Goal: Use online tool/utility: Utilize a website feature to perform a specific function

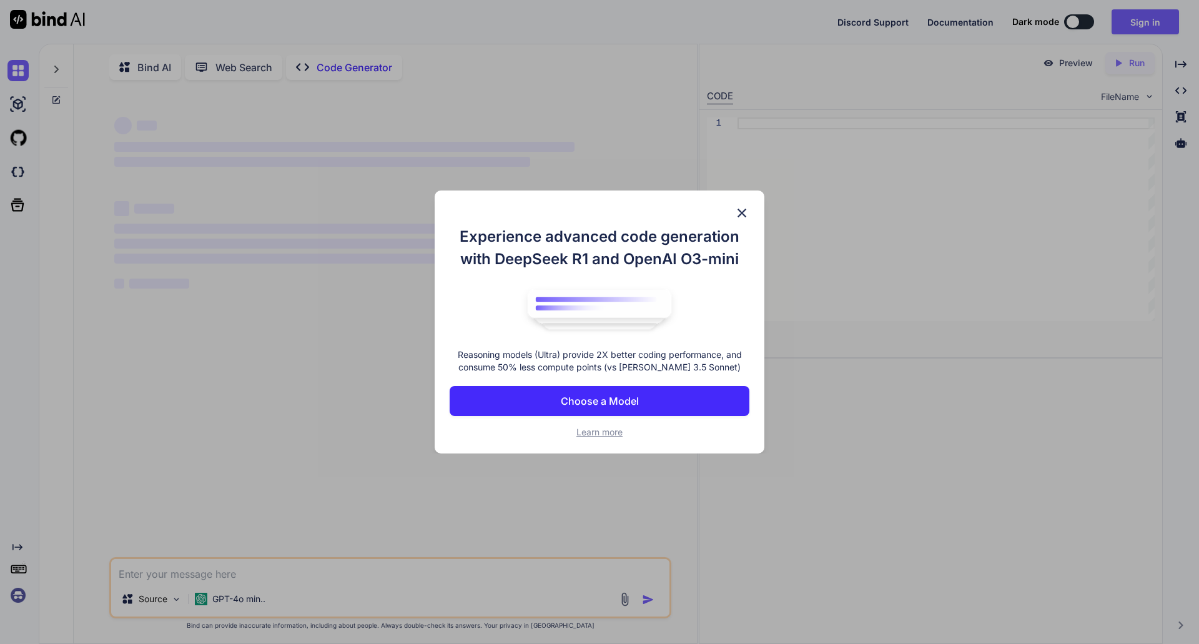
click at [748, 215] on img at bounding box center [741, 212] width 15 height 15
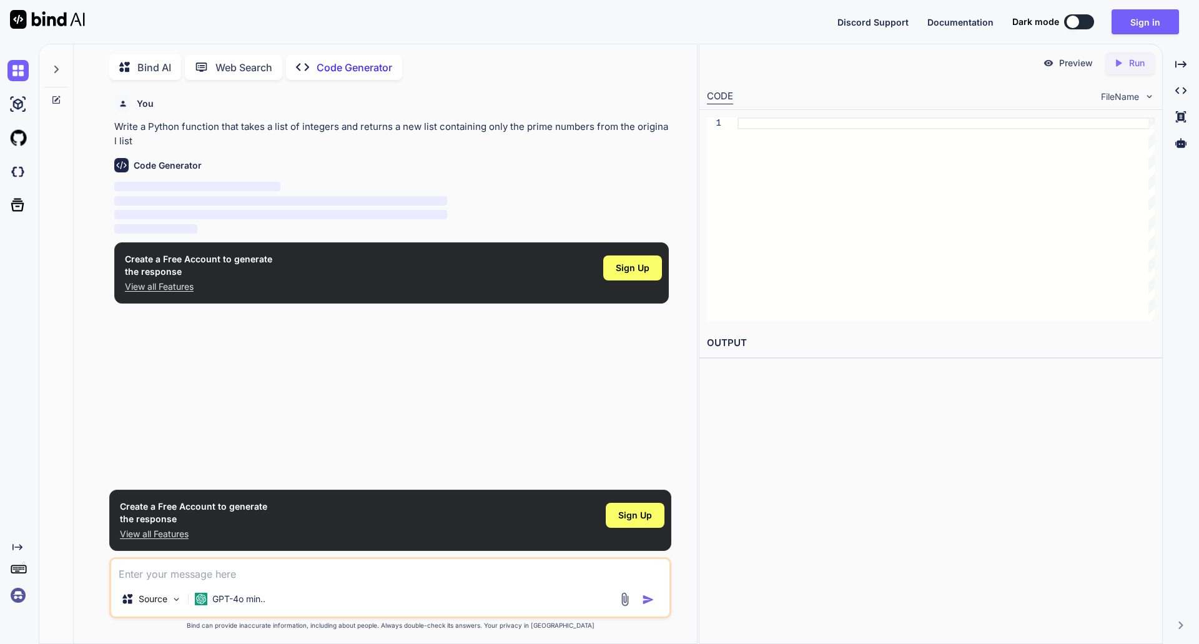
scroll to position [5, 0]
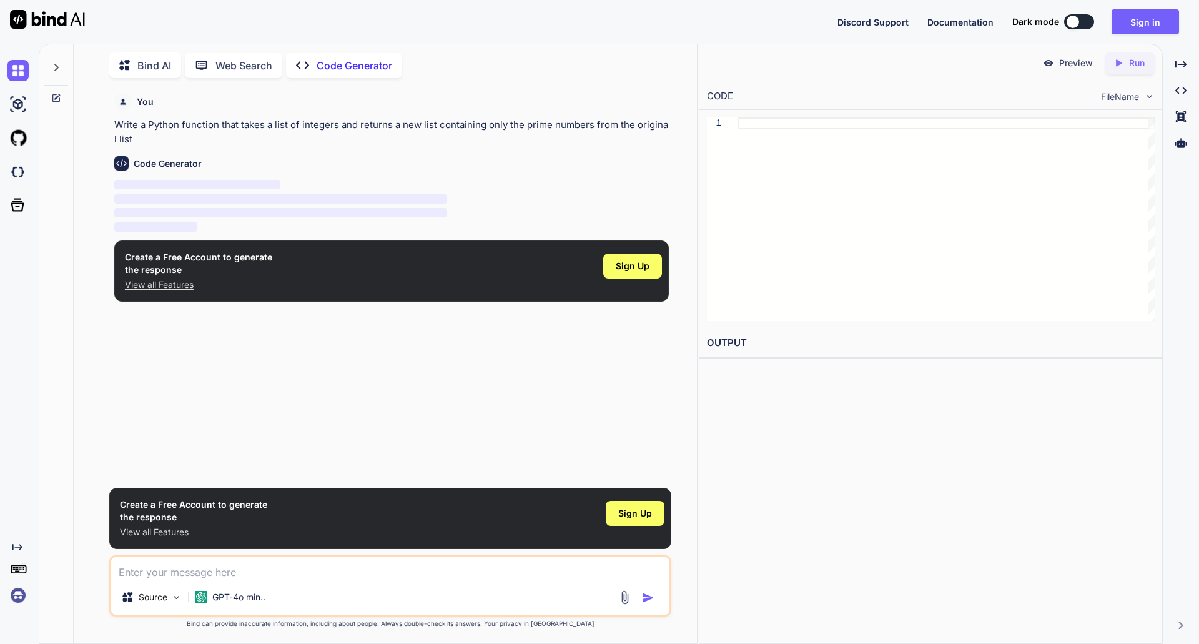
type textarea "x"
click at [202, 557] on textarea at bounding box center [390, 568] width 558 height 22
type textarea "g"
type textarea "x"
type textarea "ge"
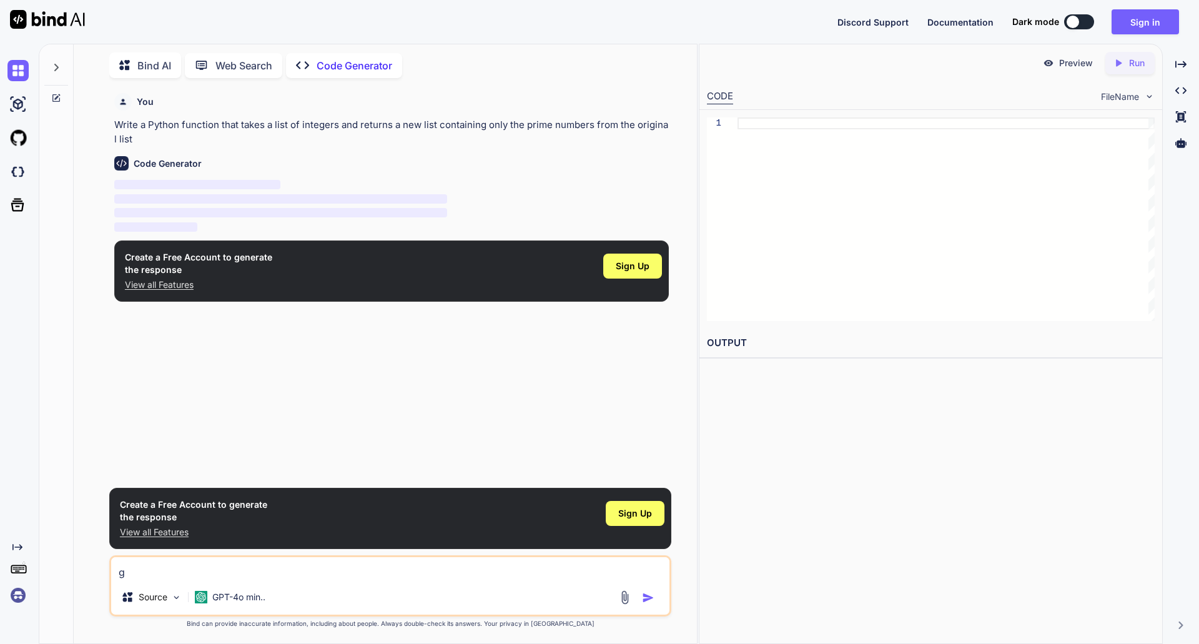
type textarea "x"
type textarea "gen"
type textarea "x"
type textarea "gene"
type textarea "x"
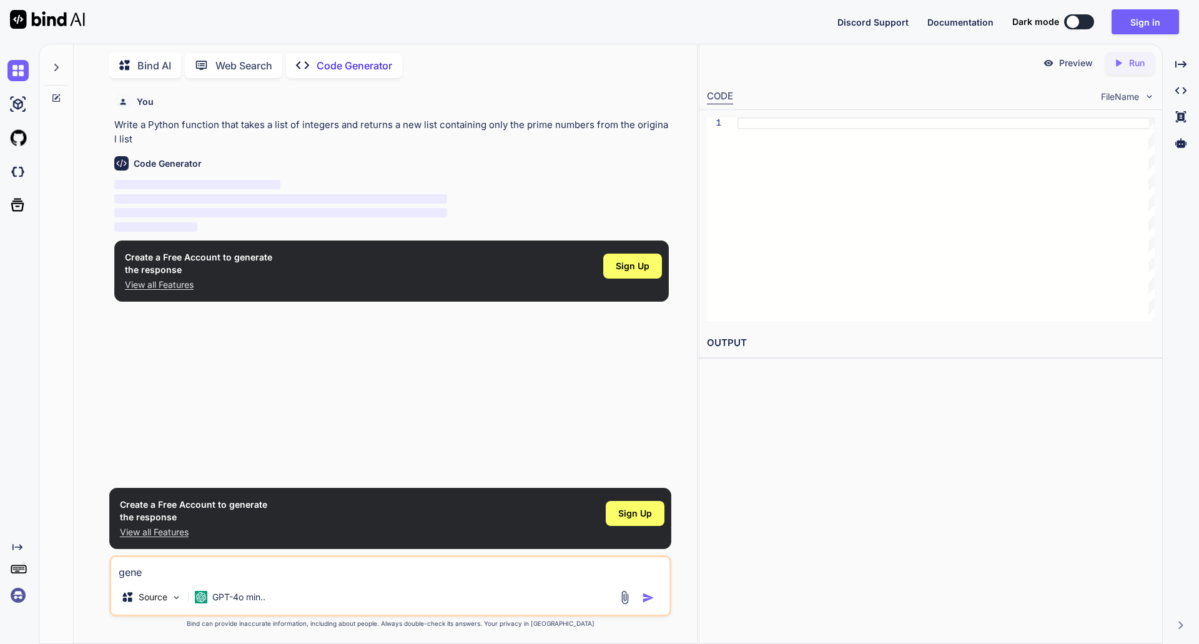
type textarea "gener"
type textarea "x"
type textarea "genera"
type textarea "x"
type textarea "generat"
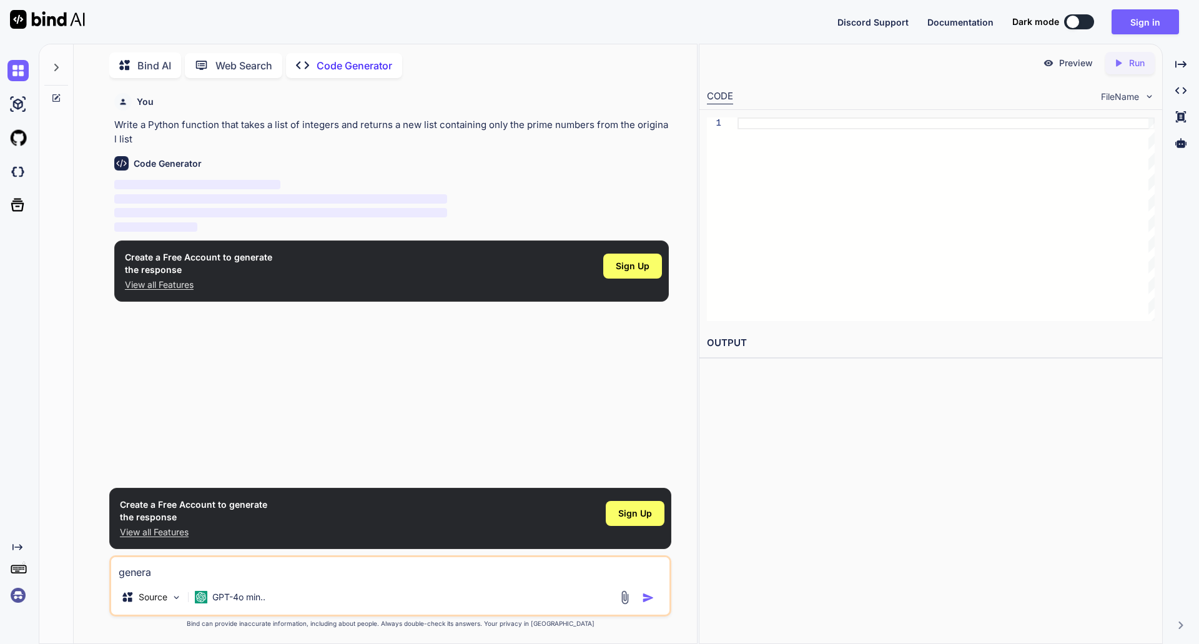
type textarea "x"
type textarea "generate"
type textarea "x"
type textarea "generate"
type textarea "x"
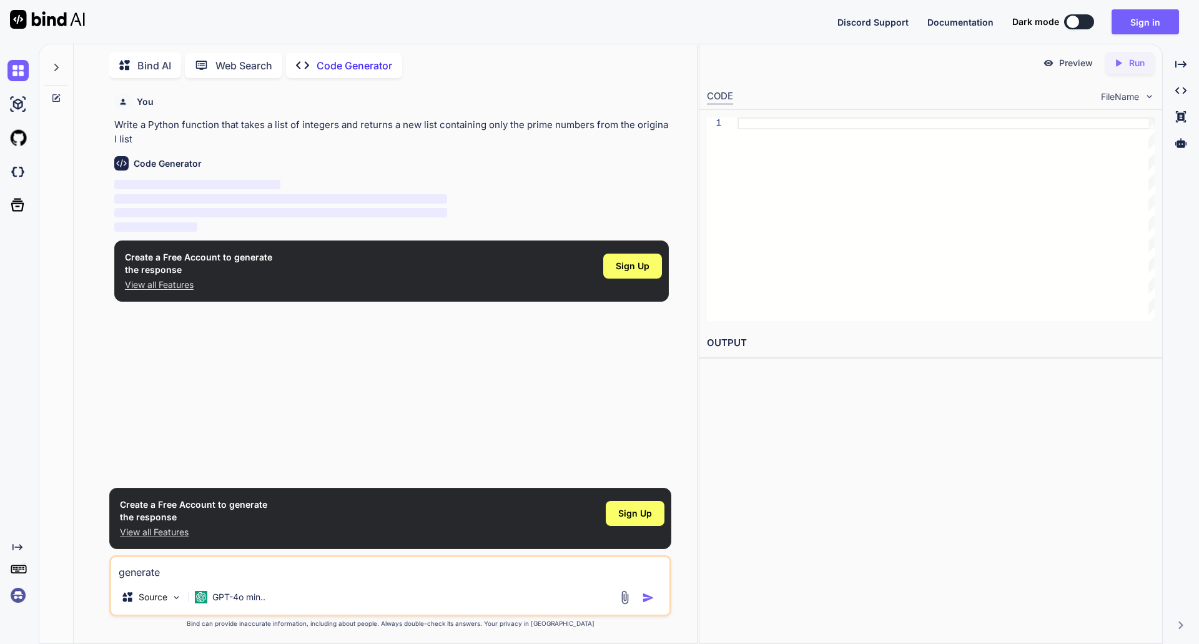
type textarea "generate a"
type textarea "x"
type textarea "generate a"
type textarea "x"
type textarea "generate a c"
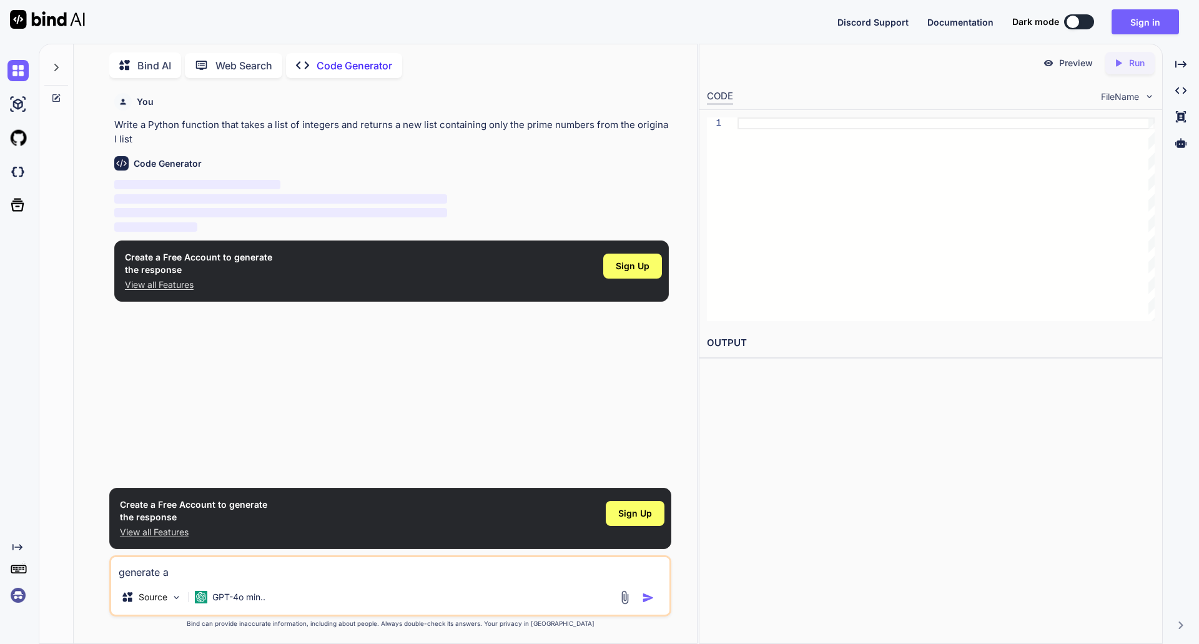
type textarea "x"
type textarea "generate a co"
type textarea "x"
type textarea "generate a cod"
type textarea "x"
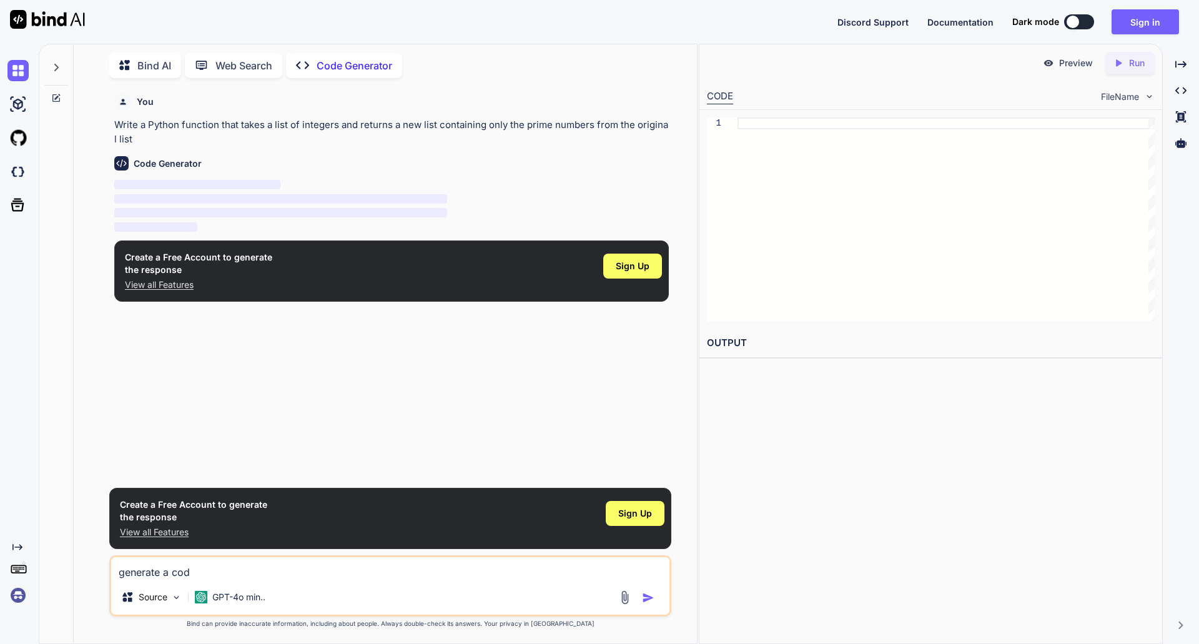
type textarea "generate a code"
type textarea "x"
type textarea "generate a code"
type textarea "x"
type textarea "generate a code t"
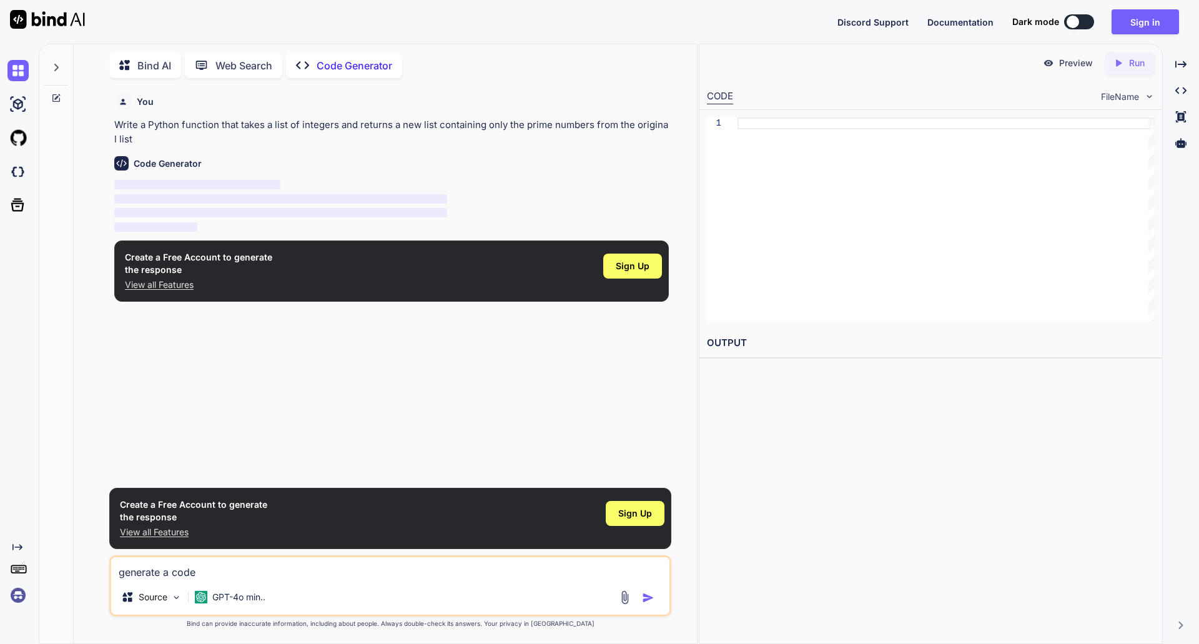
type textarea "x"
type textarea "generate a code to"
type textarea "x"
type textarea "generate a code too"
type textarea "x"
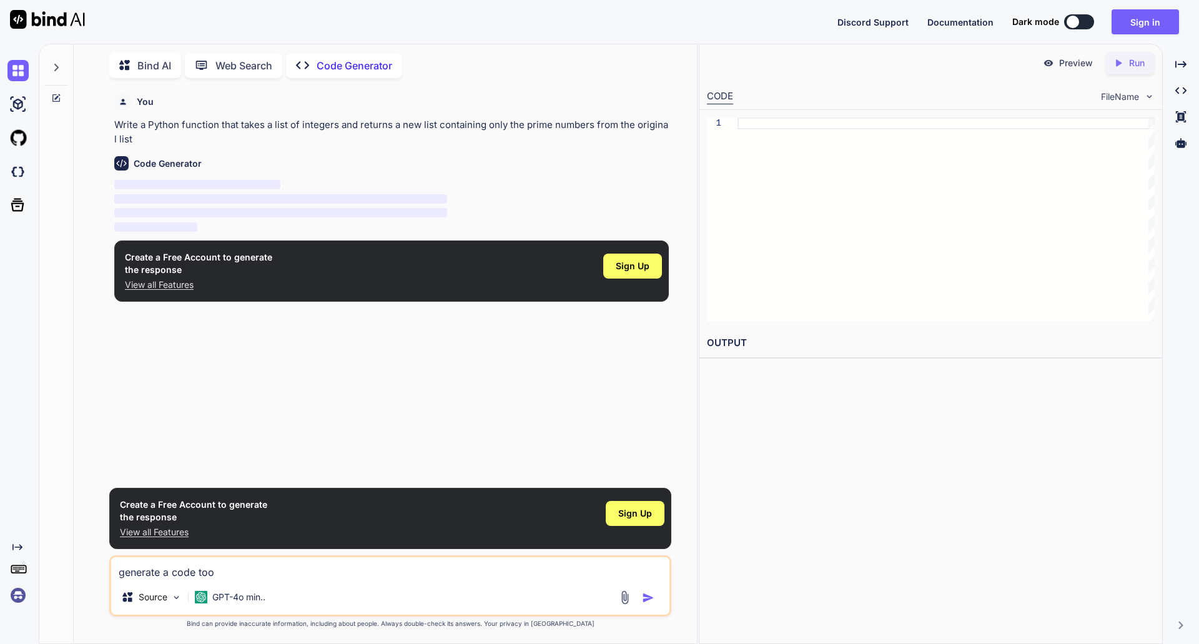
type textarea "generate a code too"
type textarea "x"
type textarea "generate a code too"
type textarea "x"
type textarea "generate a code to"
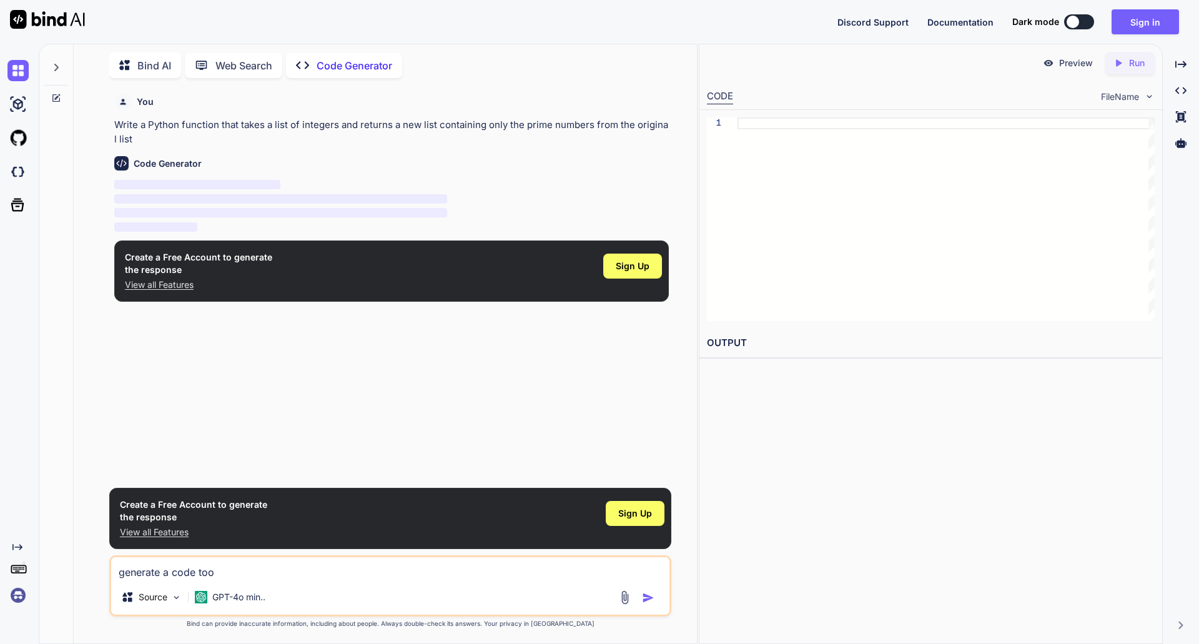
type textarea "x"
type textarea "generate a code to"
type textarea "x"
type textarea "generate a code to r"
type textarea "x"
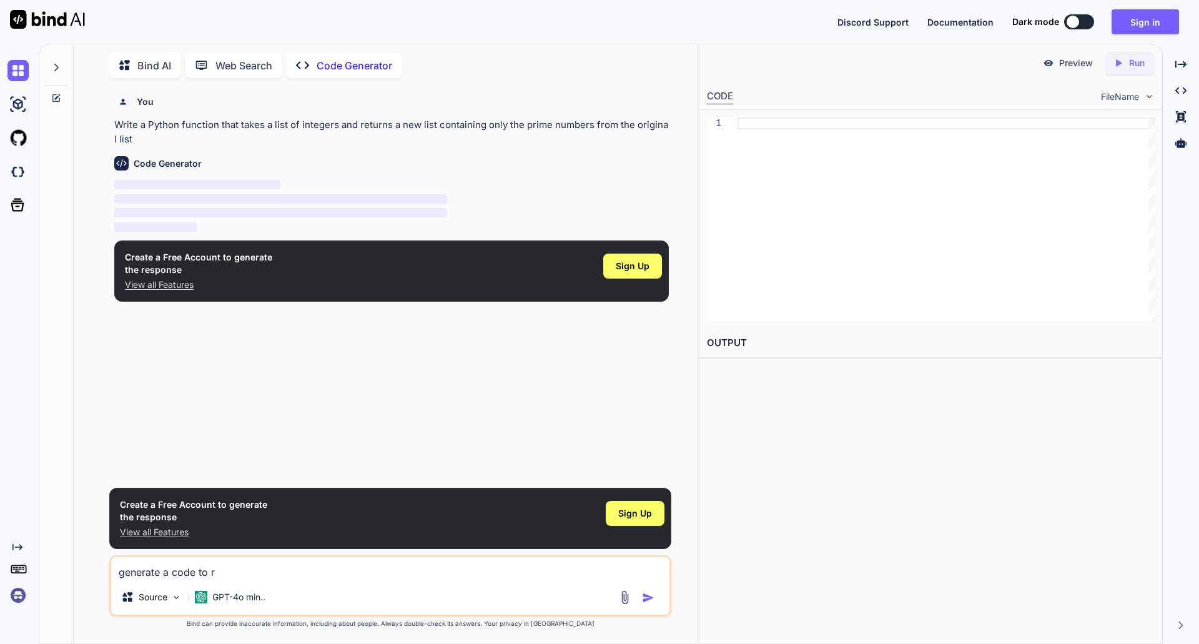
type textarea "generate a code to re"
type textarea "x"
type textarea "generate a code to rea"
type textarea "x"
type textarea "generate a code to read"
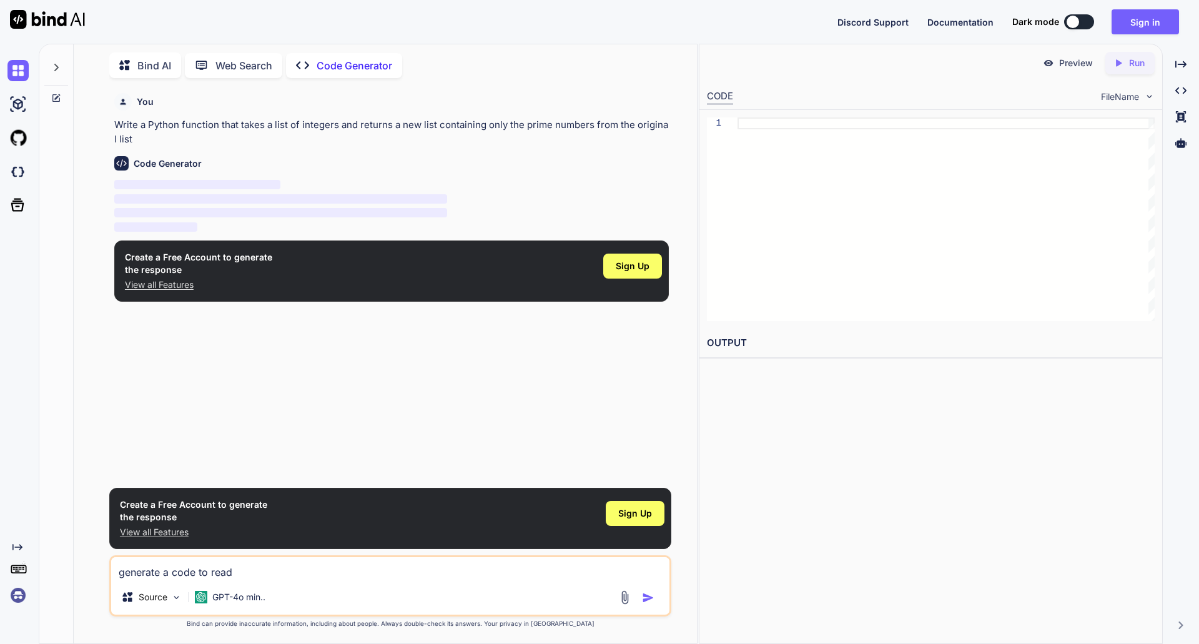
type textarea "x"
type textarea "generate a code to read"
type textarea "x"
type textarea "generate a code to read a"
type textarea "x"
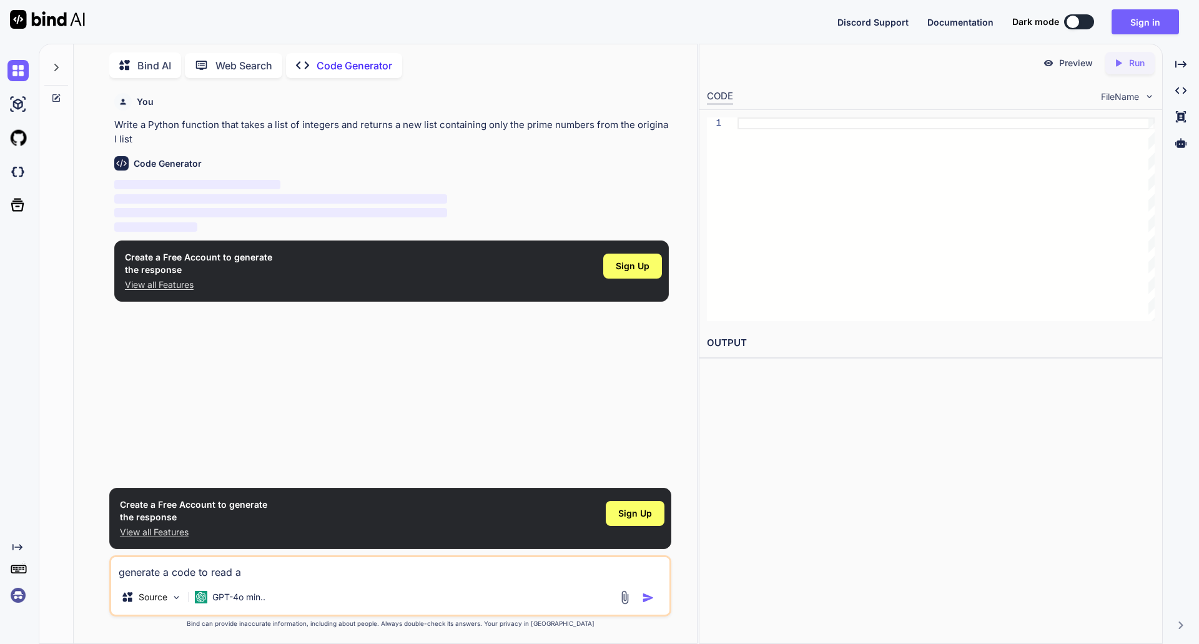
type textarea "generate a code to read a"
type textarea "x"
type textarea "generate a code to read a f"
type textarea "x"
type textarea "generate a code to read a fi"
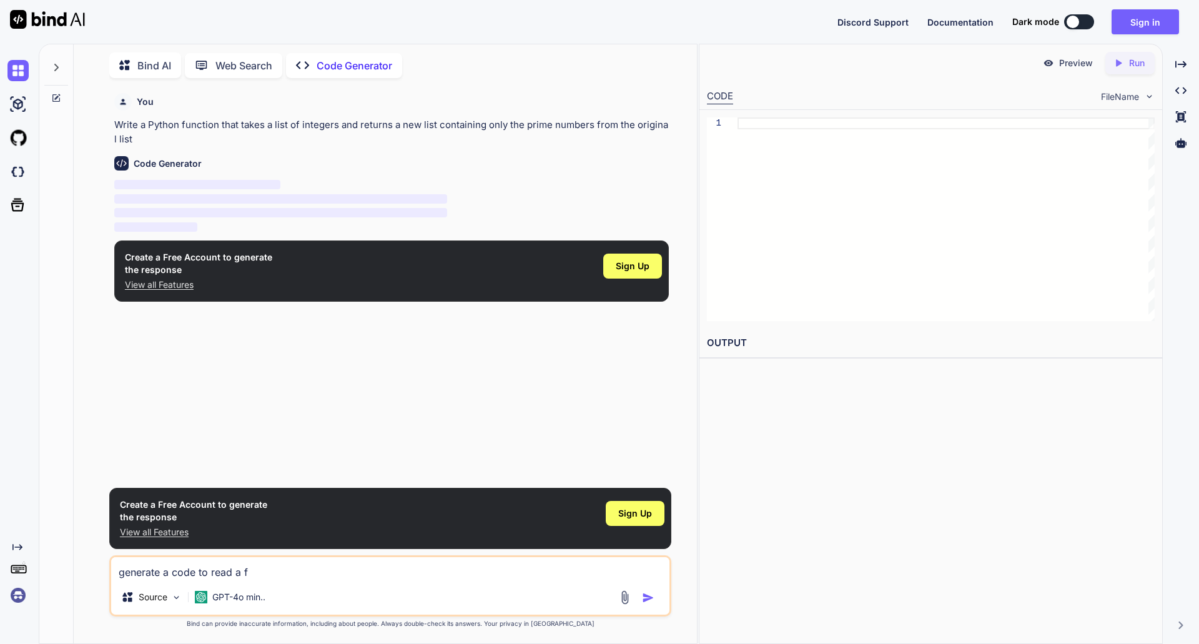
type textarea "x"
type textarea "generate a code to read a fil"
type textarea "x"
type textarea "generate a code to read a file"
type textarea "x"
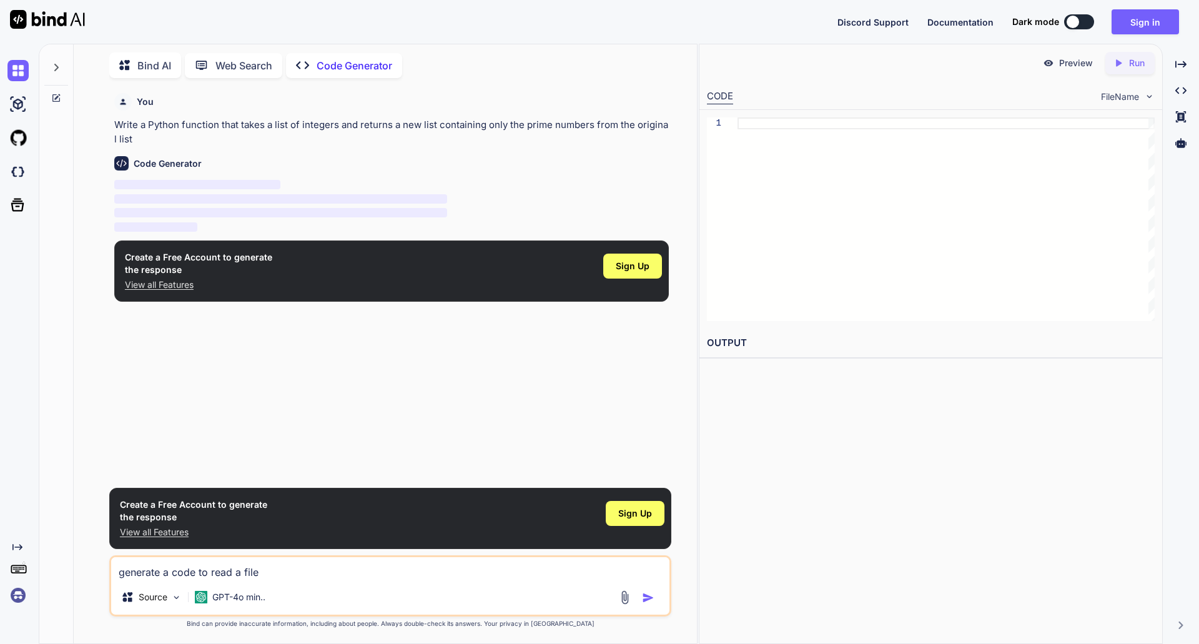
type textarea "generate a code to read a file"
type textarea "x"
type textarea "generate a code to read a file a"
type textarea "x"
type textarea "generate a code to read a file an"
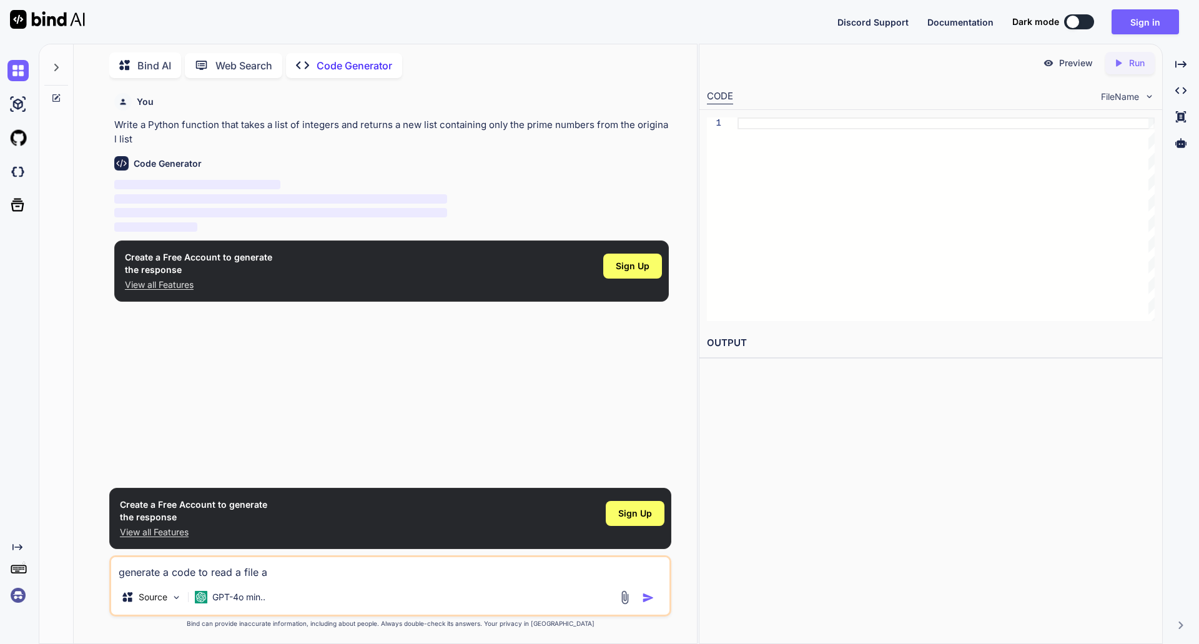
type textarea "x"
type textarea "generate a code to read a file and"
type textarea "x"
type textarea "generate a code to read a file and"
type textarea "x"
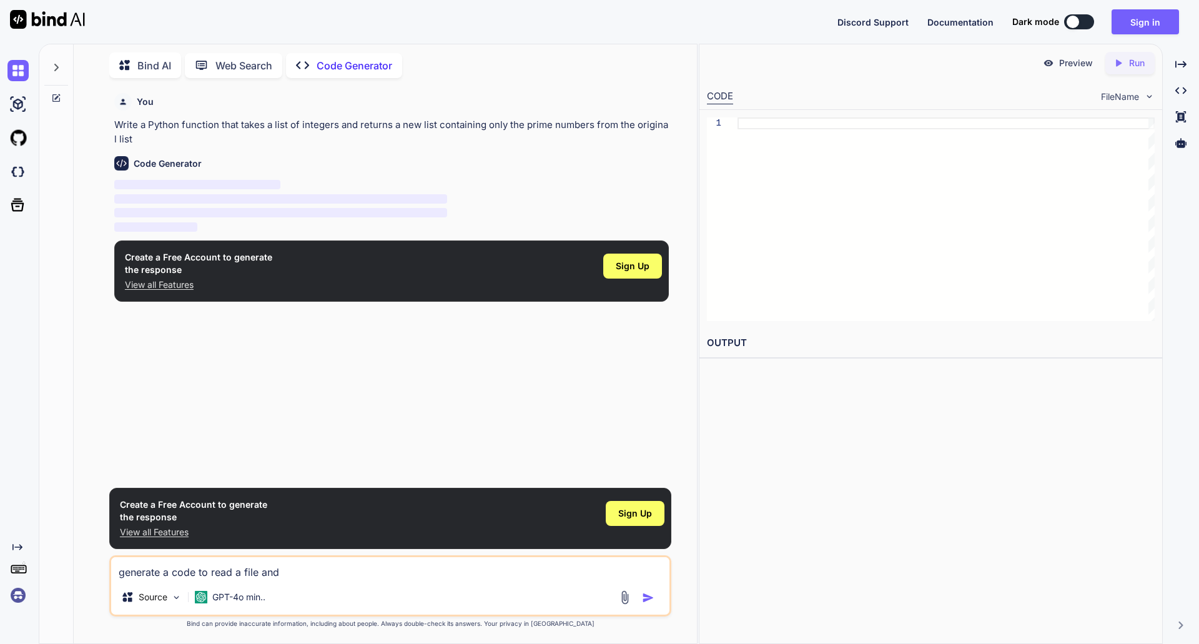
type textarea "generate a code to read a file and l"
type textarea "x"
type textarea "generate a code to read a file and lo"
type textarea "x"
type textarea "generate a code to read a file and loo"
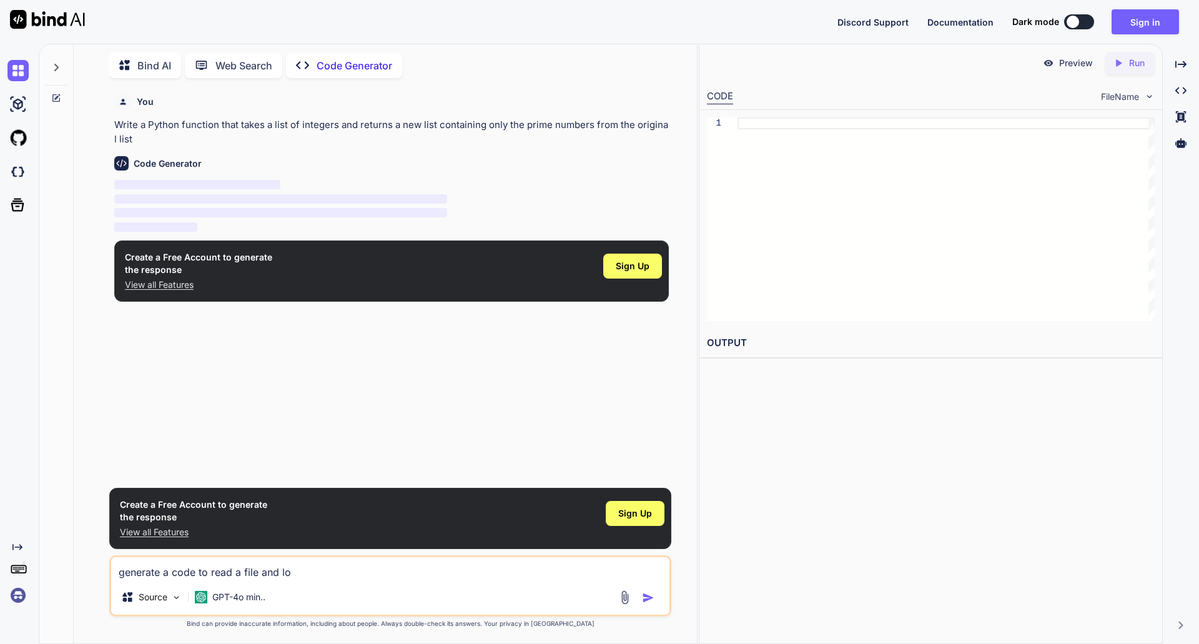
type textarea "x"
type textarea "generate a code to read a file and loop"
type textarea "x"
type textarea "generate a code to read a file and loop"
type textarea "x"
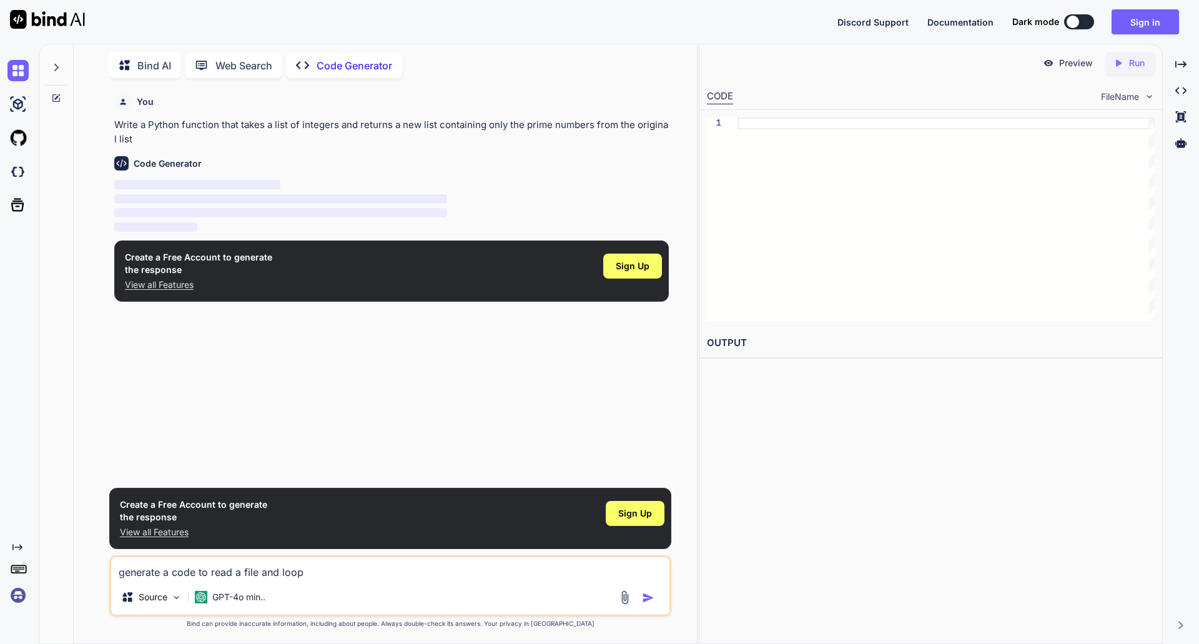
type textarea "generate a code to read a file and loop t"
type textarea "x"
type textarea "generate a code to read a file and loop th"
type textarea "x"
type textarea "generate a code to read a file and loop thr"
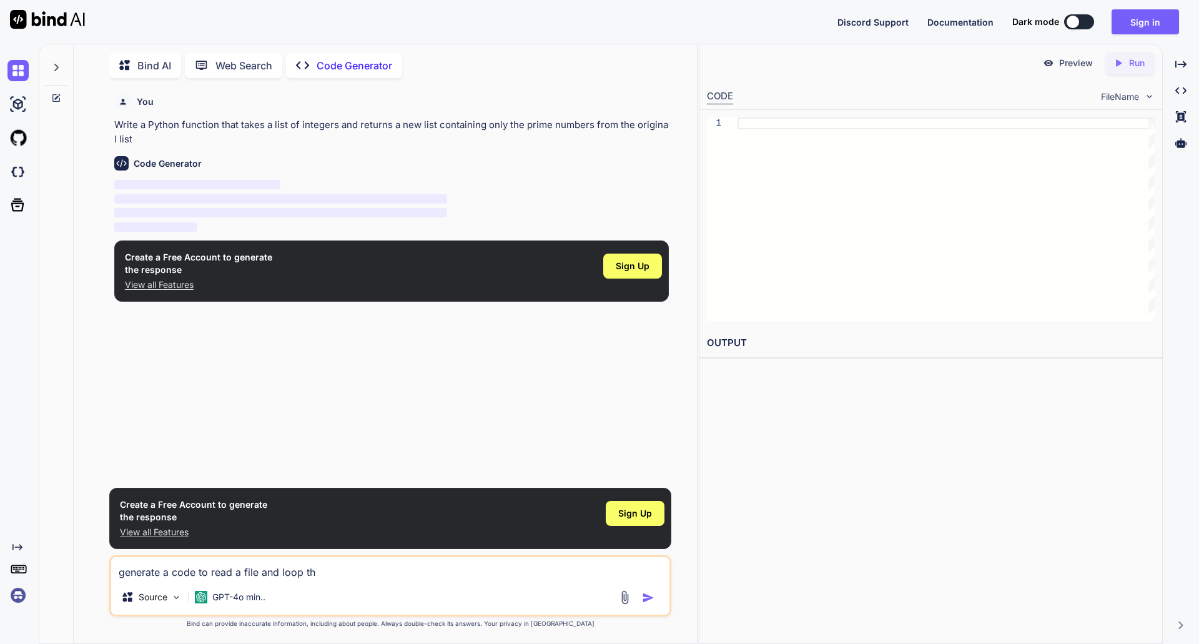
type textarea "x"
type textarea "generate a code to read a file and loop thro"
type textarea "x"
type textarea "generate a code to read a file and loop throu"
type textarea "x"
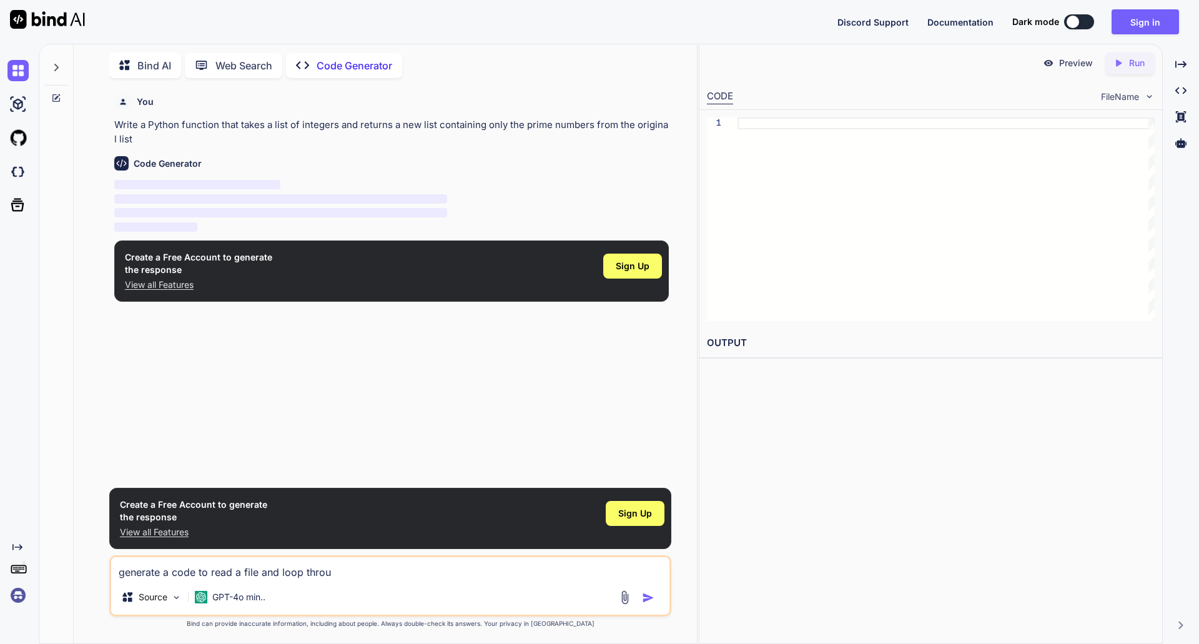
type textarea "generate a code to read a file and loop throug"
type textarea "x"
type textarea "generate a code to read a file and loop through"
type textarea "x"
type textarea "generate a code to read a file and loop through"
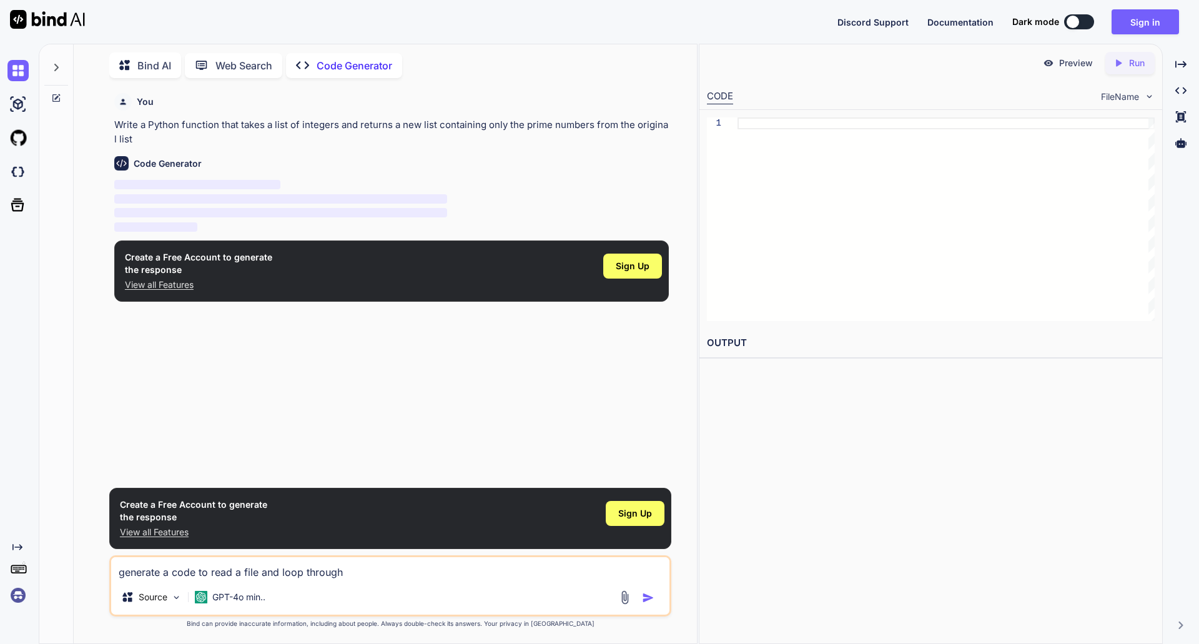
type textarea "x"
type textarea "generate a code to read a file and loop through c"
type textarea "x"
type textarea "generate a code to read a file and loop through co"
type textarea "x"
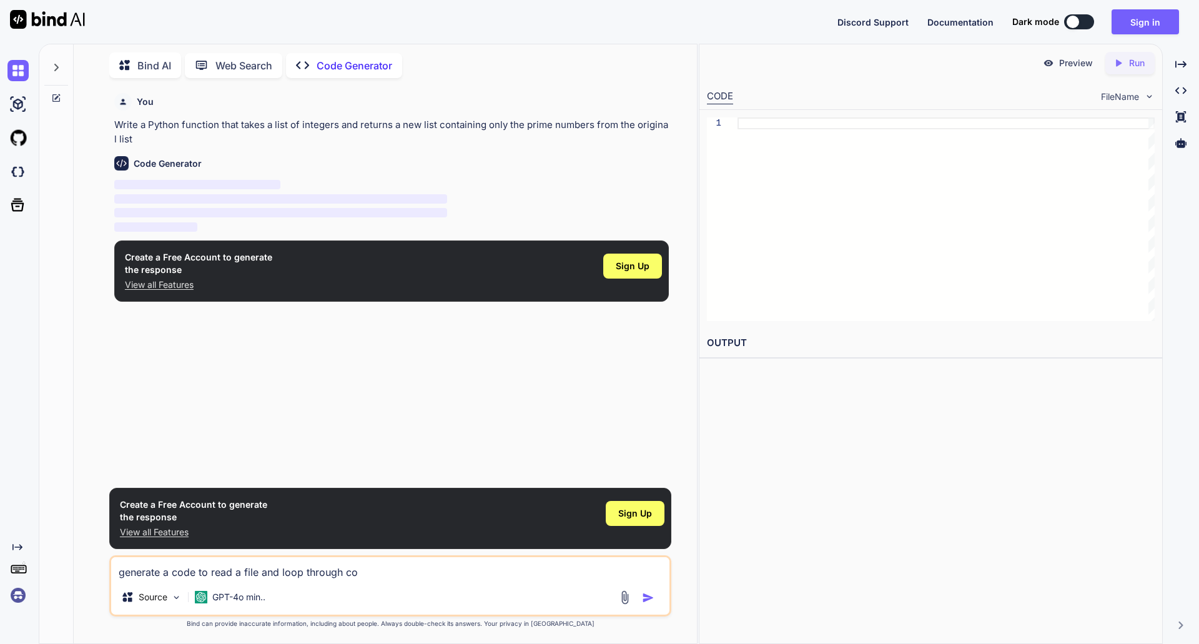
type textarea "generate a code to read a file and loop through com"
type textarea "x"
type textarea "generate a code to read a file and loop through comm"
type textarea "x"
type textarea "generate a code to read a file and loop through comma"
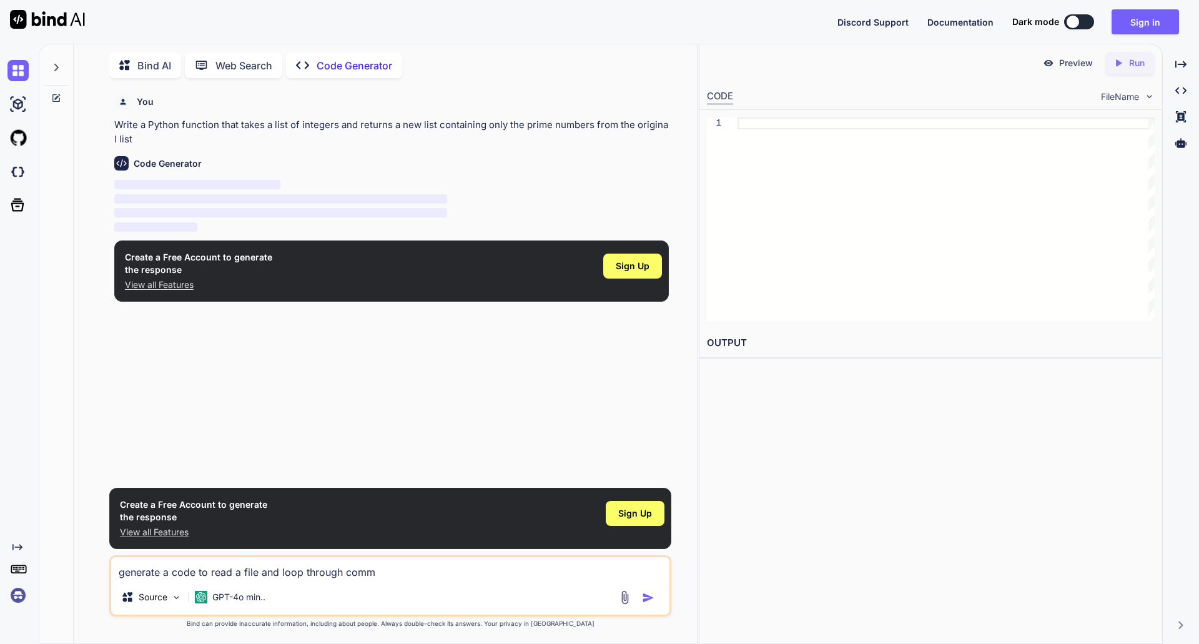
type textarea "x"
type textarea "generate a code to read a file and loop through comman"
type textarea "x"
type textarea "generate a code to read a file and loop through command"
type textarea "x"
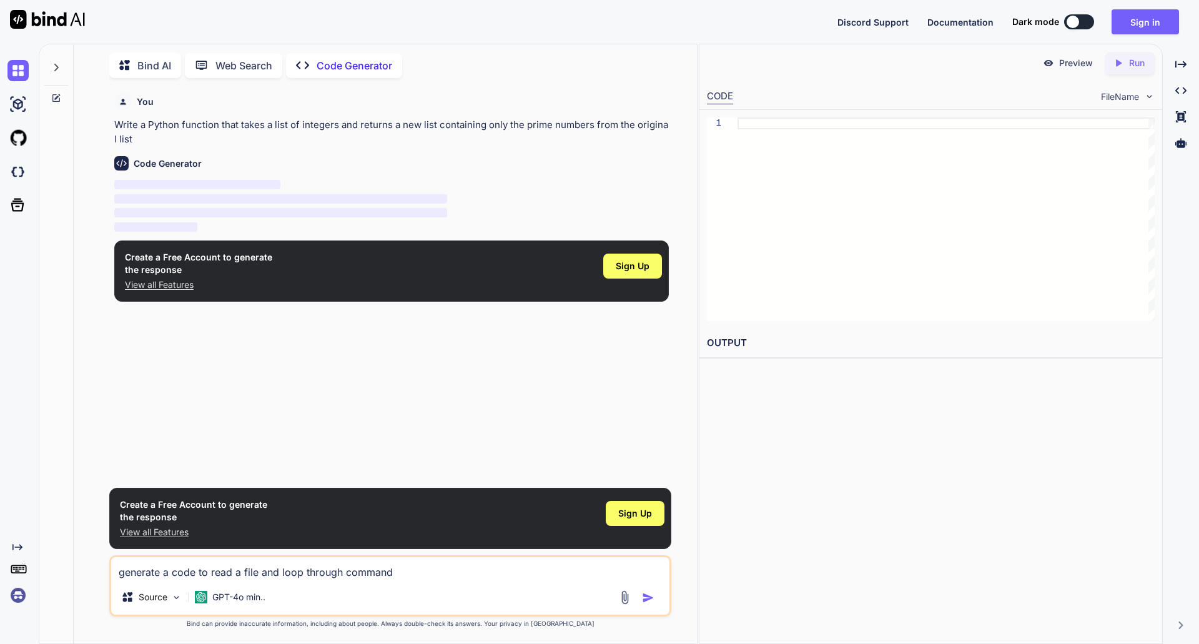
type textarea "generate a code to read a file and loop through command"
type textarea "x"
type textarea "generate a code to read a file and loop through command w"
type textarea "x"
type textarea "generate a code to read a file and loop through command wi"
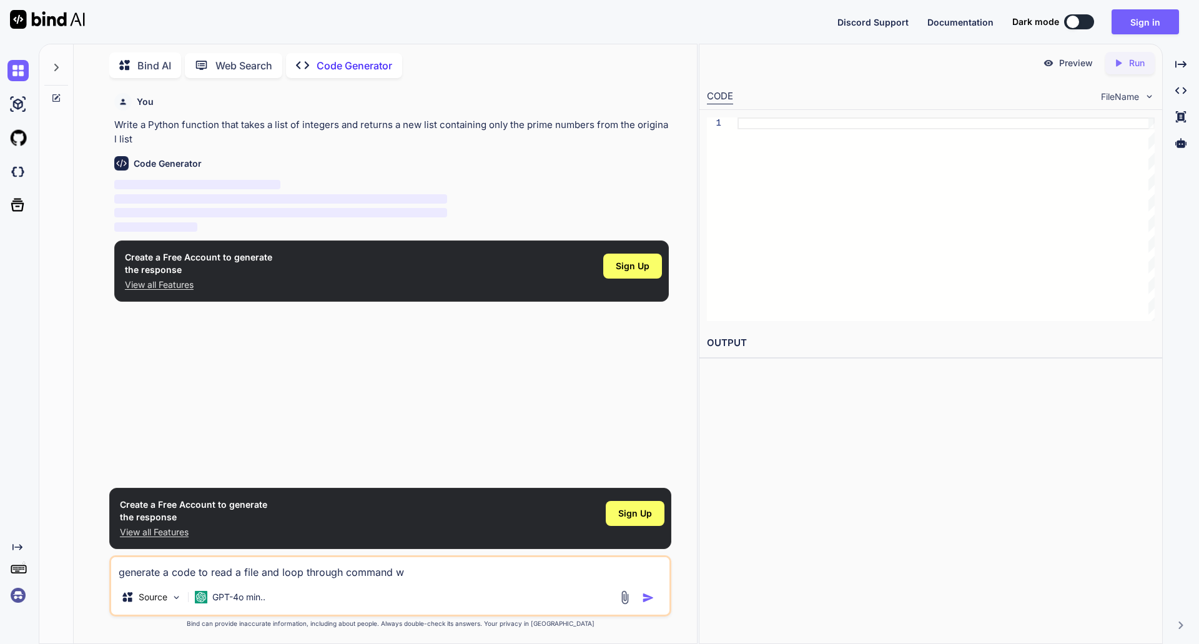
type textarea "x"
type textarea "generate a code to read a file and loop through command wit"
type textarea "x"
type textarea "generate a code to read a file and loop through command with"
type textarea "x"
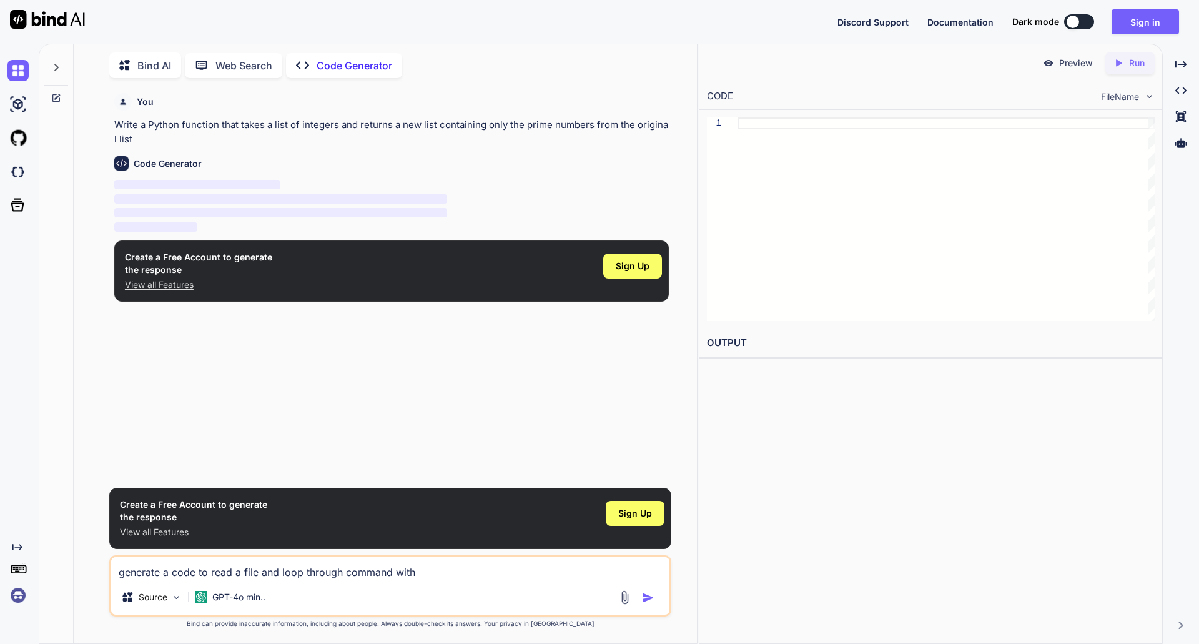
type textarea "generate a code to read a file and loop through command with"
type textarea "x"
type textarea "generate a code to read a file and loop through command with c"
type textarea "x"
type textarea "generate a code to read a file and loop through command with co"
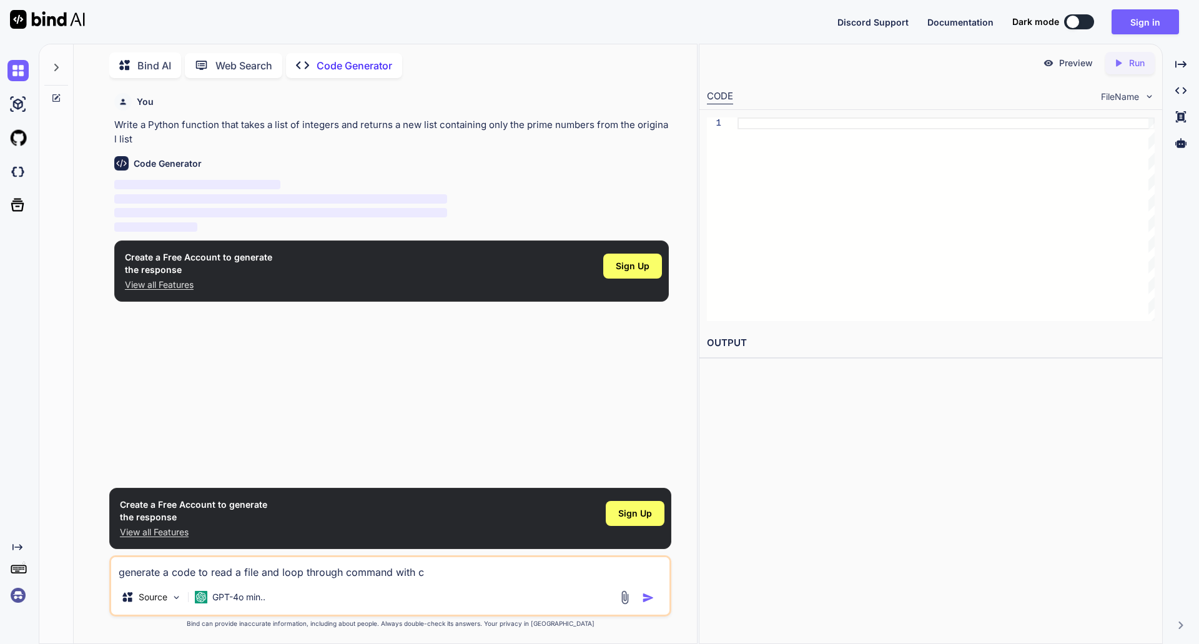
type textarea "x"
type textarea "generate a code to read a file and loop through command with con"
type textarea "x"
type textarea "generate a code to read a file and loop through command with cond"
type textarea "x"
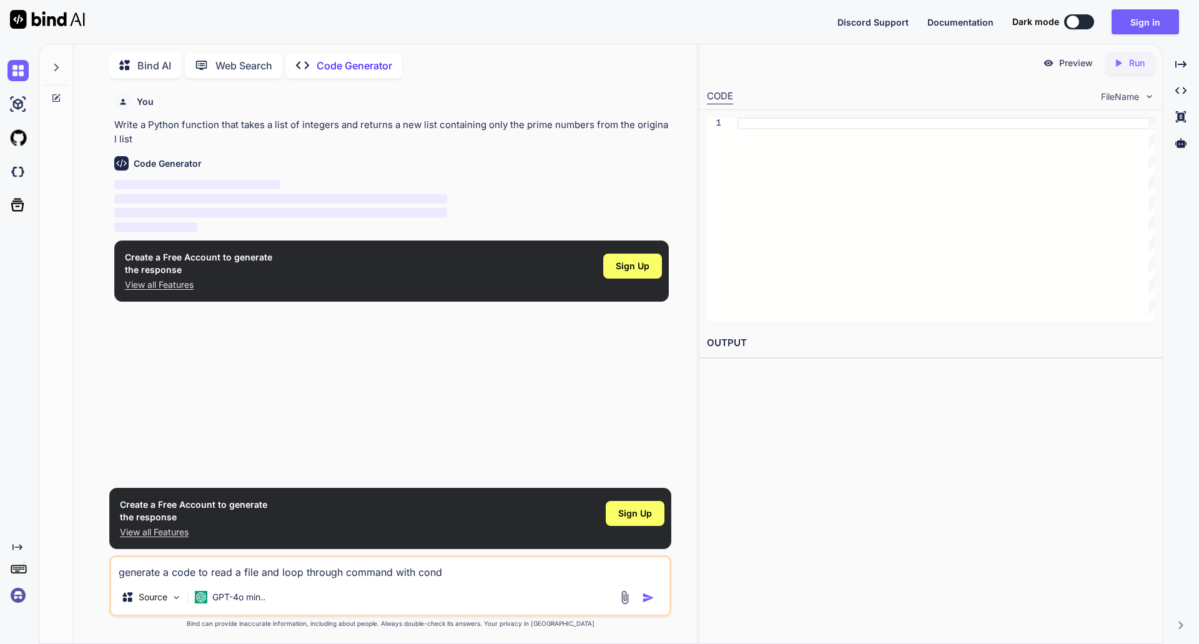
type textarea "generate a code to read a file and loop through command with condi"
type textarea "x"
type textarea "generate a code to read a file and loop through command with [PERSON_NAME]"
type textarea "x"
type textarea "generate a code to read a file and loop through command with conditi"
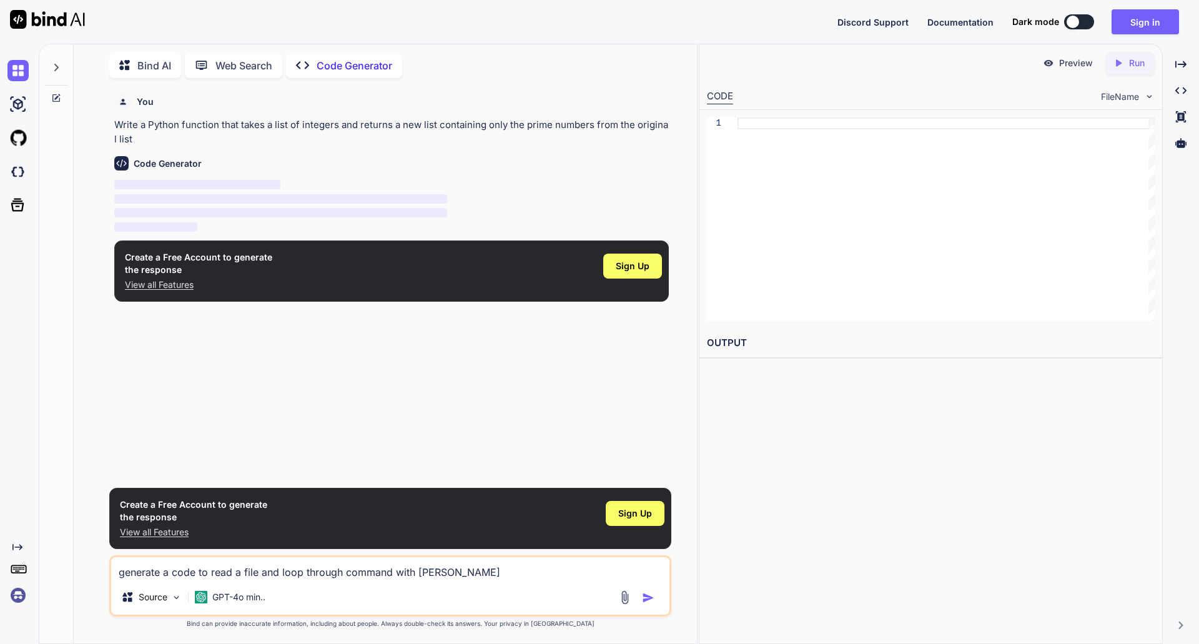
type textarea "x"
type textarea "generate a code to read a file and loop through command with conditio"
type textarea "x"
type textarea "generate a code to read a file and loop through command with condition"
type textarea "x"
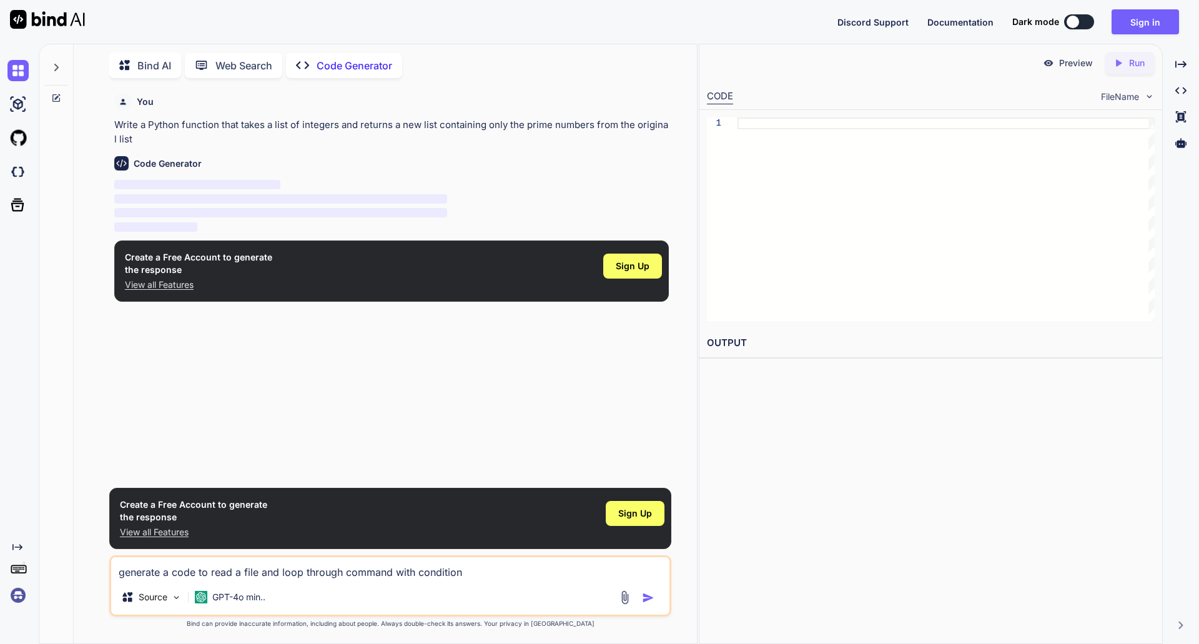
type textarea "generate a code to read a file and loop through command with condition"
type textarea "x"
type textarea "generate a code to read a file and loop through command with condition \"
type textarea "x"
type textarea "generate a code to read a file and loop through command with condition"
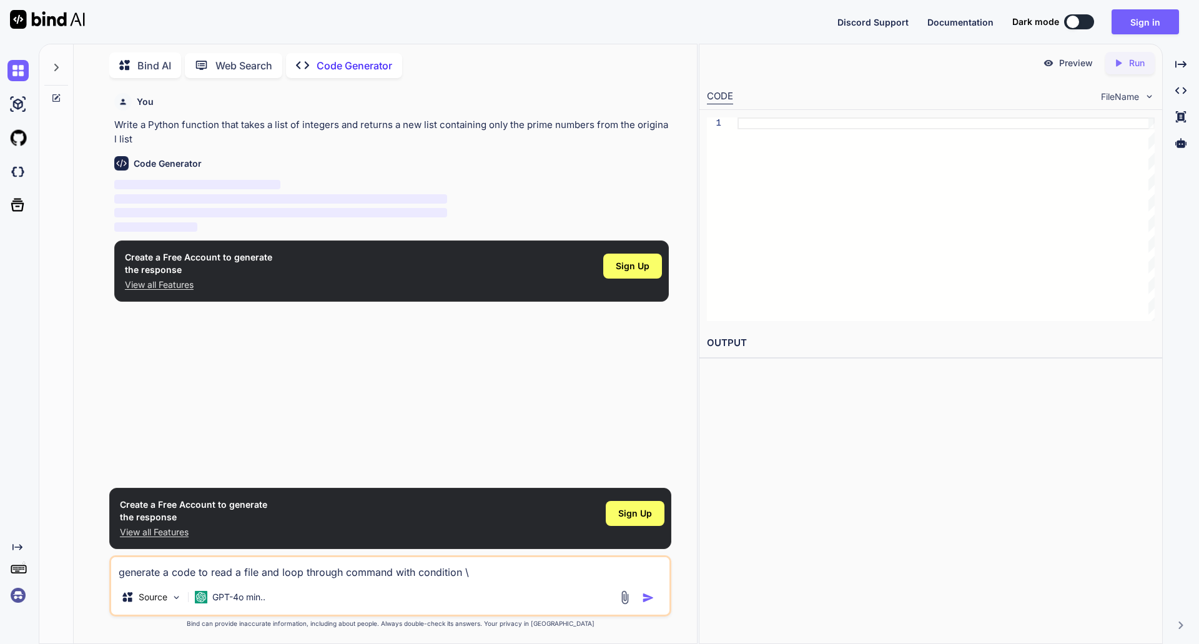
type textarea "x"
type textarea "generate a code to read a file and loop through command with condition"
type textarea "x"
type textarea "generate a code to read a file and loop through command with condition."
type textarea "x"
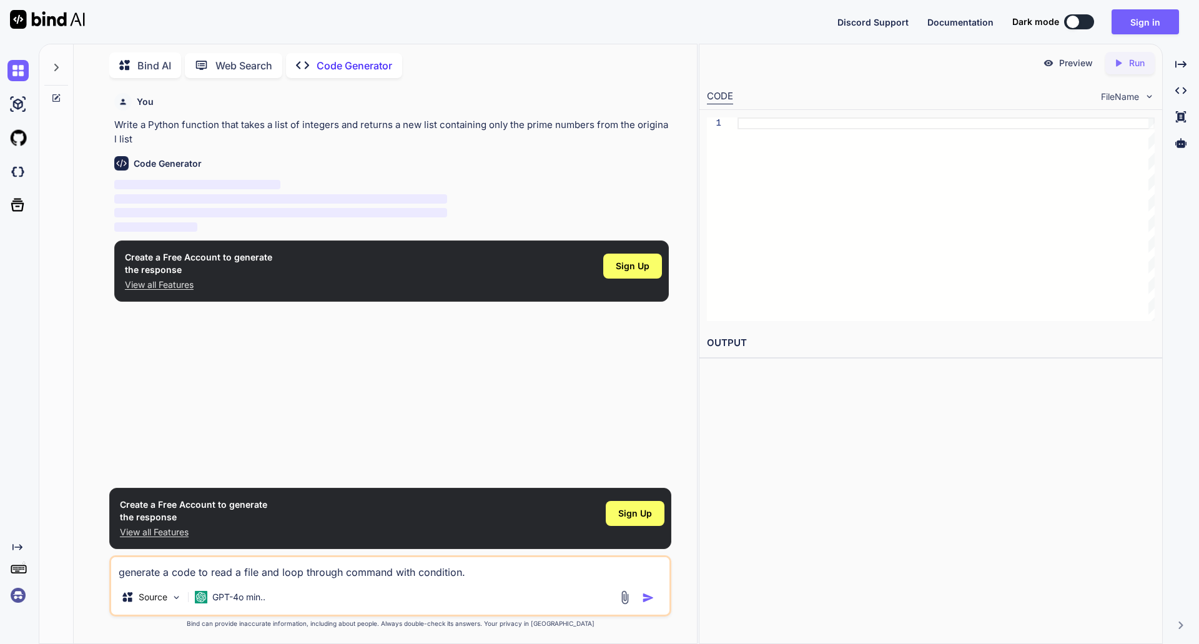
type textarea "generate a code to read a file and loop through command with condition."
click at [652, 598] on img "button" at bounding box center [648, 597] width 12 height 12
click at [649, 599] on img "button" at bounding box center [648, 597] width 12 height 12
click at [646, 599] on img "button" at bounding box center [648, 597] width 12 height 12
click at [642, 591] on button "button" at bounding box center [650, 597] width 17 height 12
